Goal: Transaction & Acquisition: Purchase product/service

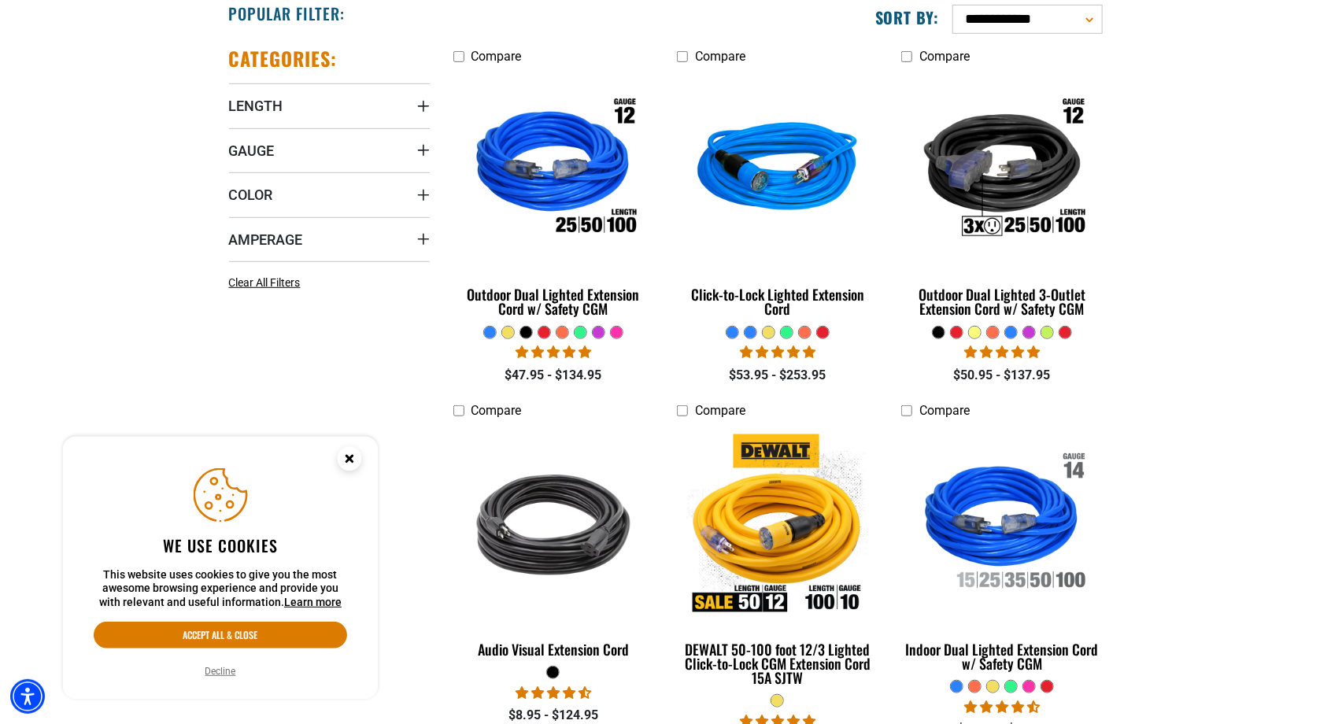
scroll to position [425, 0]
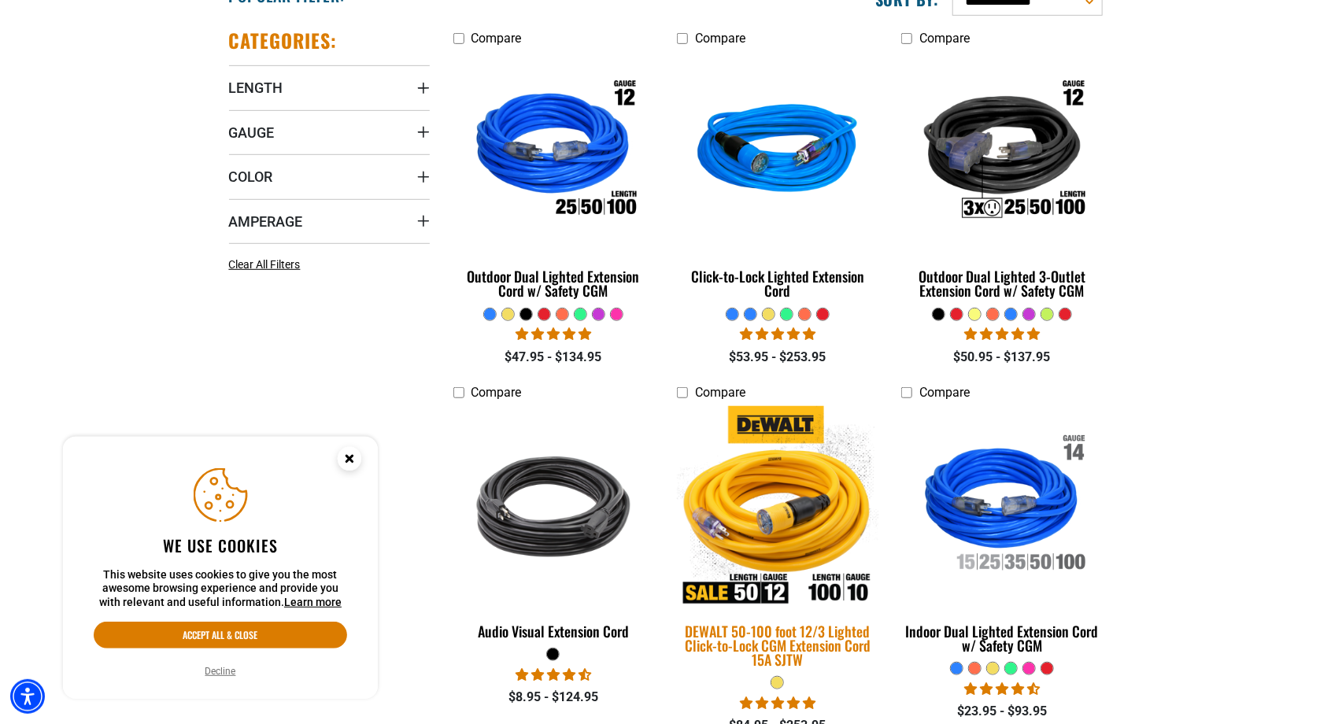
click at [806, 526] on img at bounding box center [777, 506] width 220 height 201
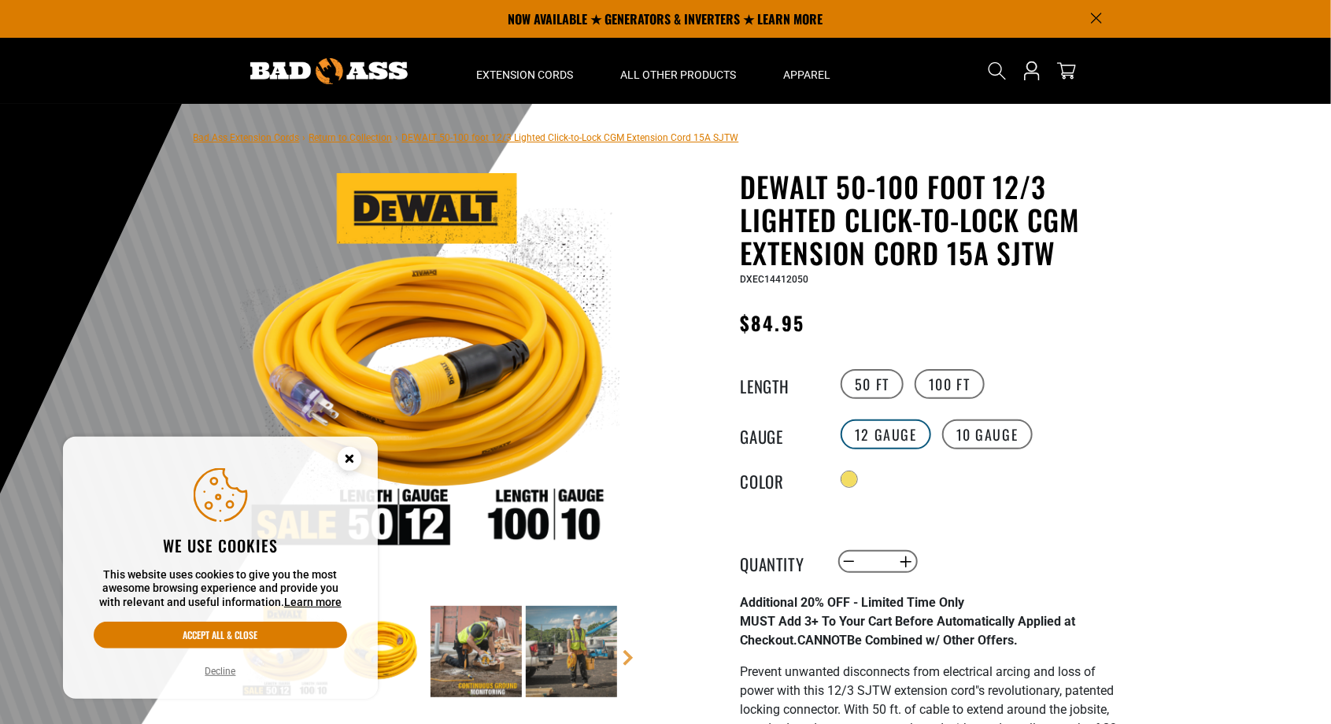
click at [878, 445] on label "12 Gauge" at bounding box center [885, 434] width 90 height 30
click at [967, 378] on label "100 FT" at bounding box center [949, 384] width 70 height 30
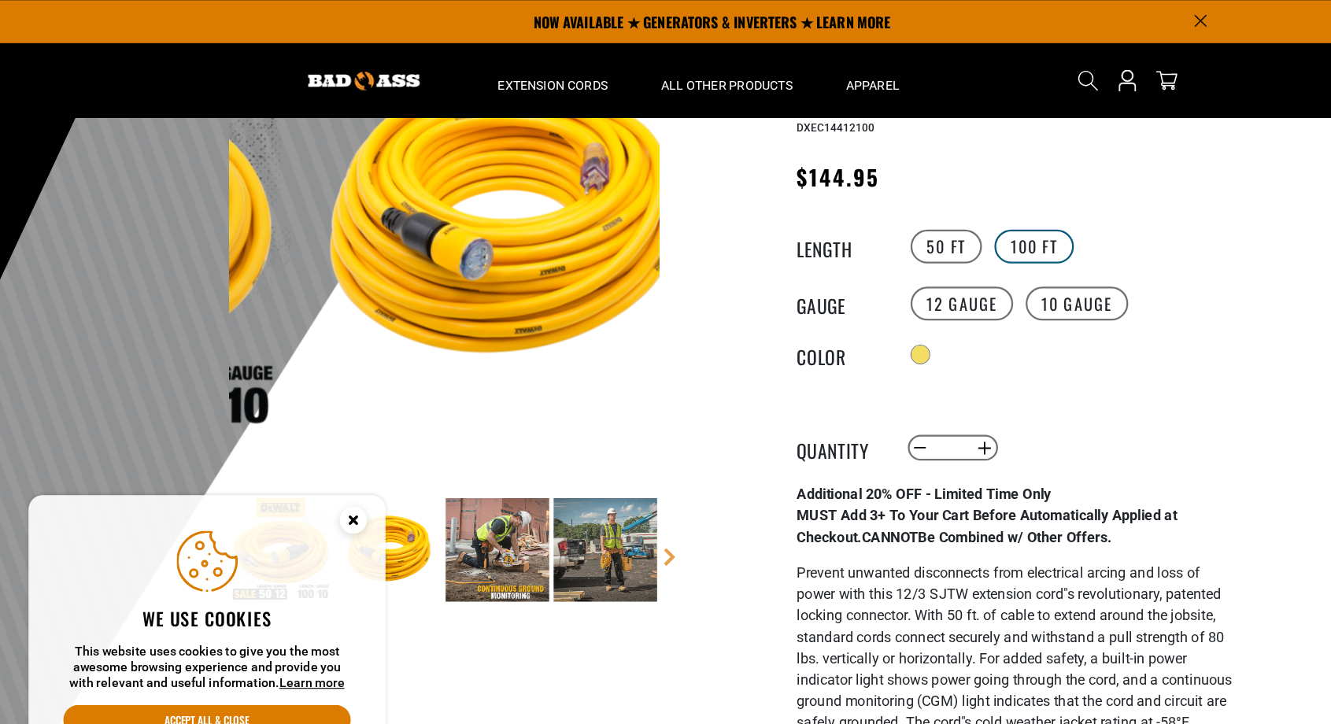
scroll to position [164, 0]
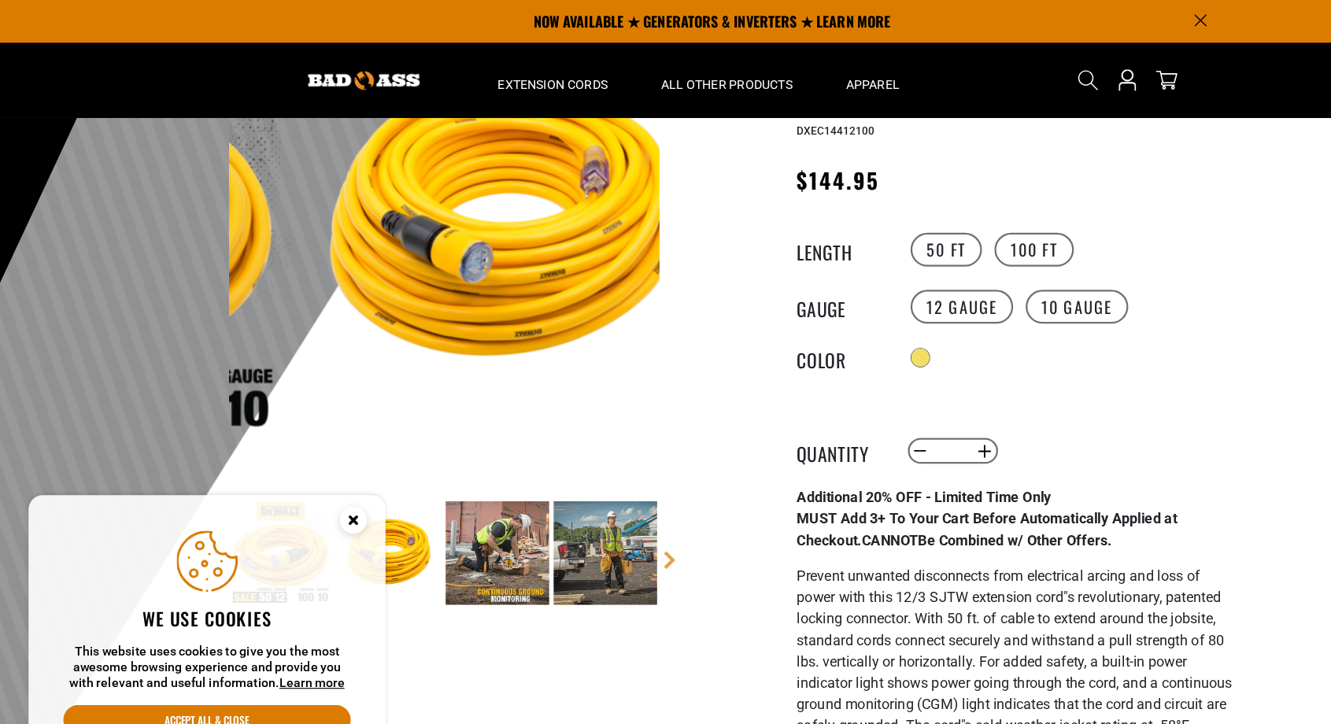
click at [1102, 622] on span "Prevent unwanted disconnects from electrical arcing and loss of power with this…" at bounding box center [932, 592] width 384 height 185
